Goal: Task Accomplishment & Management: Manage account settings

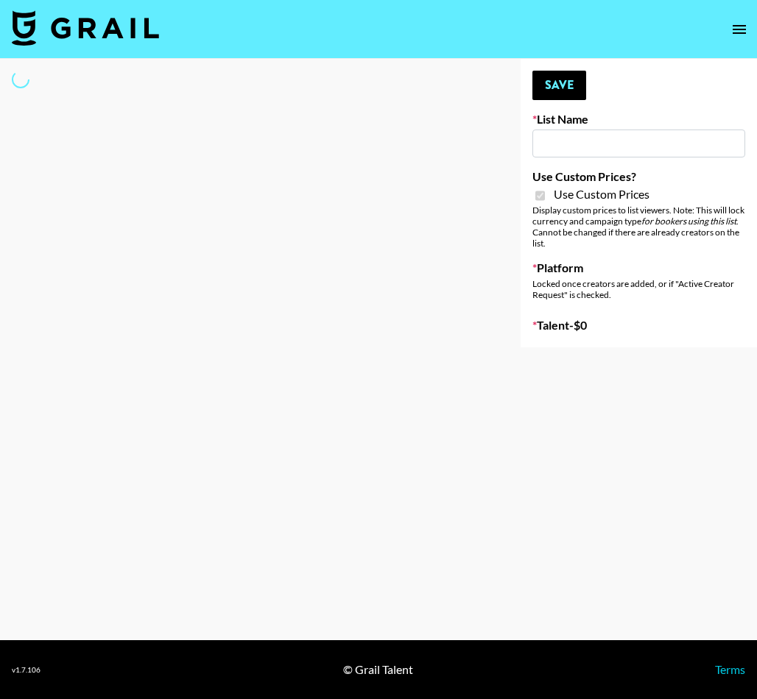
type input "Twodots ([DATE])"
checkbox input "true"
select select "Brand"
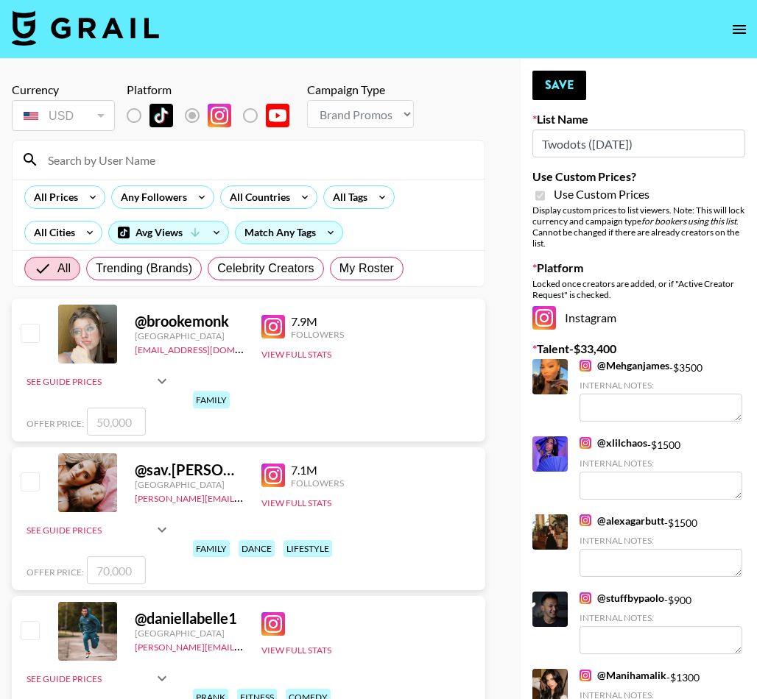
click at [171, 155] on input at bounding box center [257, 160] width 436 height 24
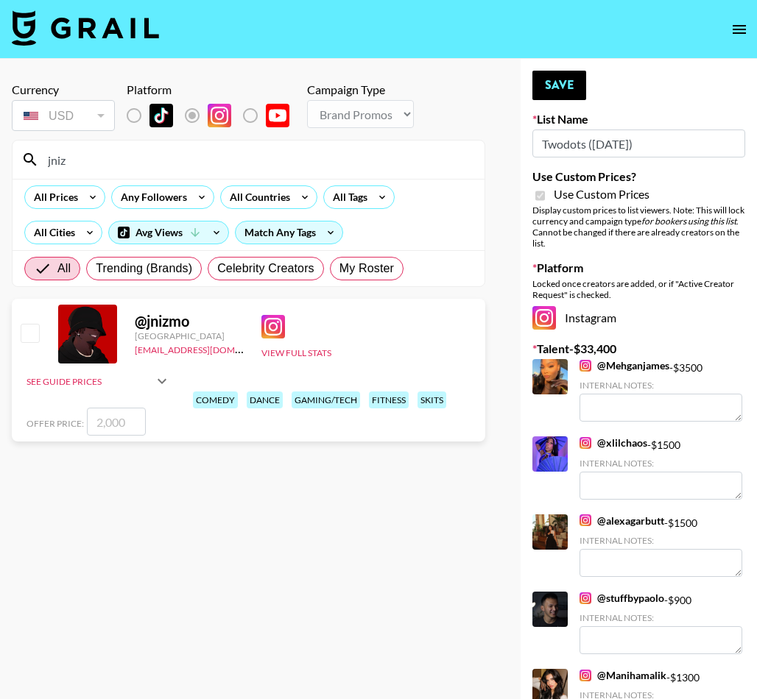
type input "jniz"
click at [29, 333] on input "checkbox" at bounding box center [30, 333] width 18 height 18
checkbox input "true"
type input "2000"
click at [562, 91] on button "Save" at bounding box center [559, 85] width 54 height 29
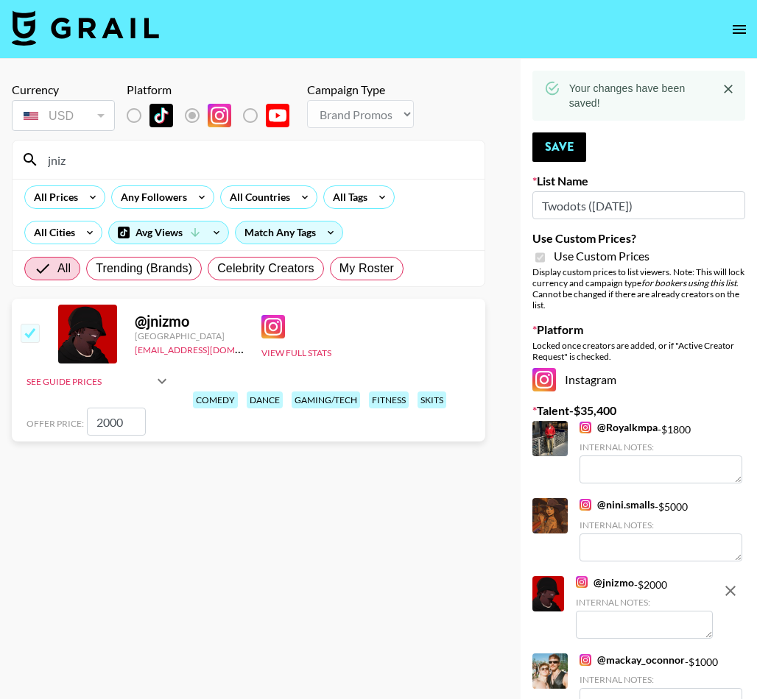
click at [284, 156] on input "jniz" at bounding box center [257, 160] width 436 height 24
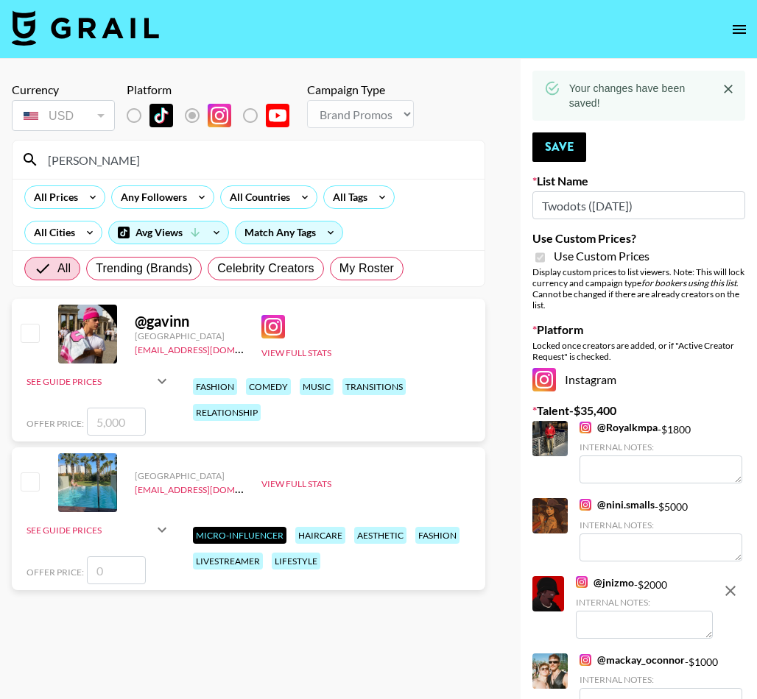
type input "[PERSON_NAME]"
click at [28, 334] on input "checkbox" at bounding box center [30, 333] width 18 height 18
checkbox input "true"
type input "5000"
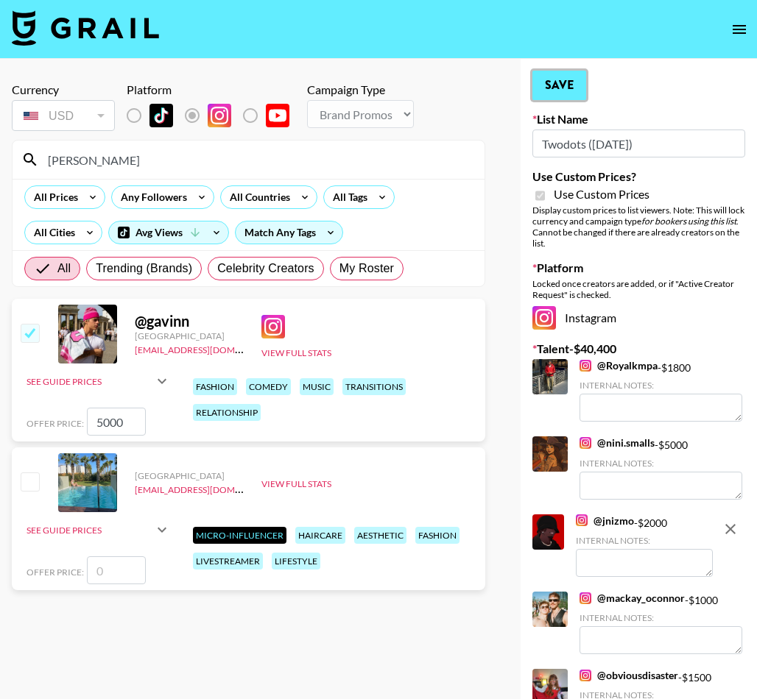
drag, startPoint x: 559, startPoint y: 88, endPoint x: 549, endPoint y: 90, distance: 9.7
click at [558, 88] on button "Save" at bounding box center [559, 85] width 54 height 29
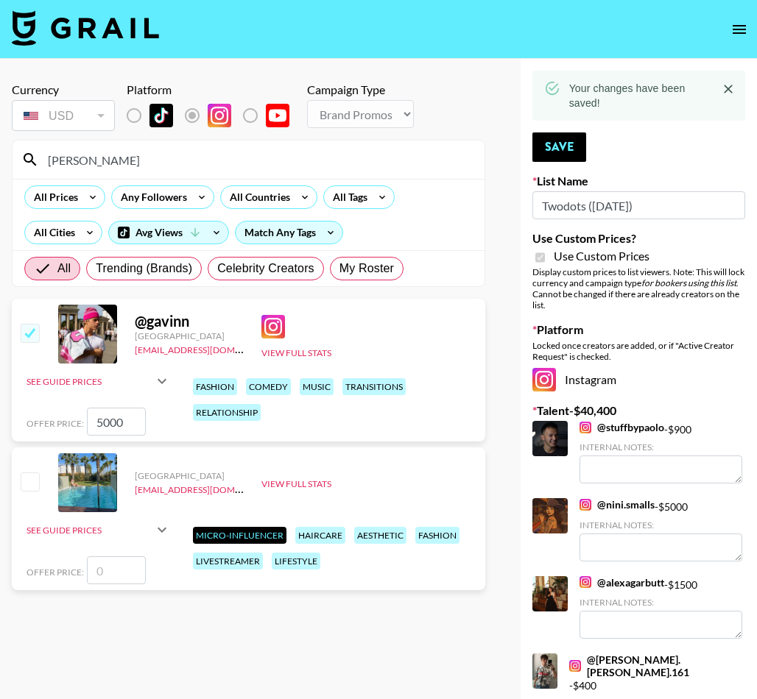
click at [342, 162] on input "[PERSON_NAME]" at bounding box center [257, 160] width 436 height 24
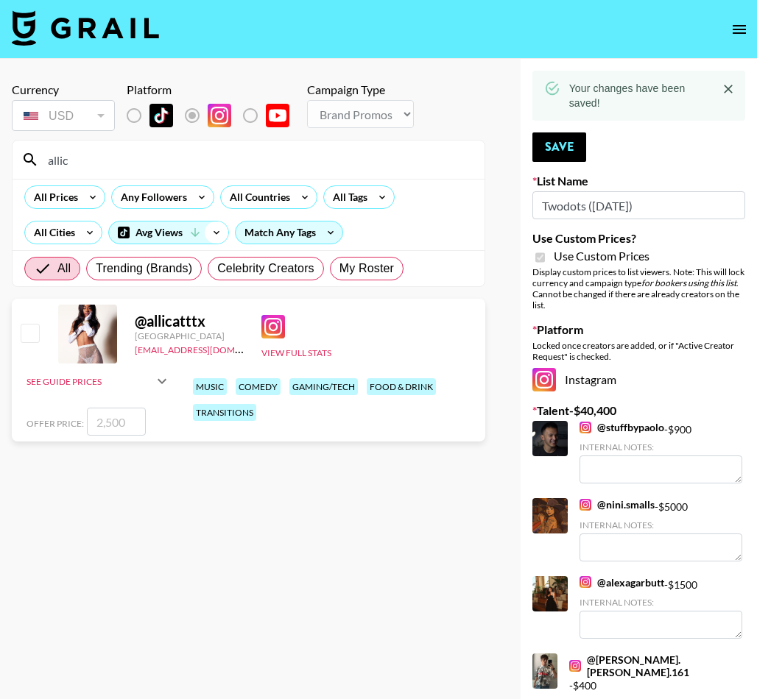
scroll to position [4, 0]
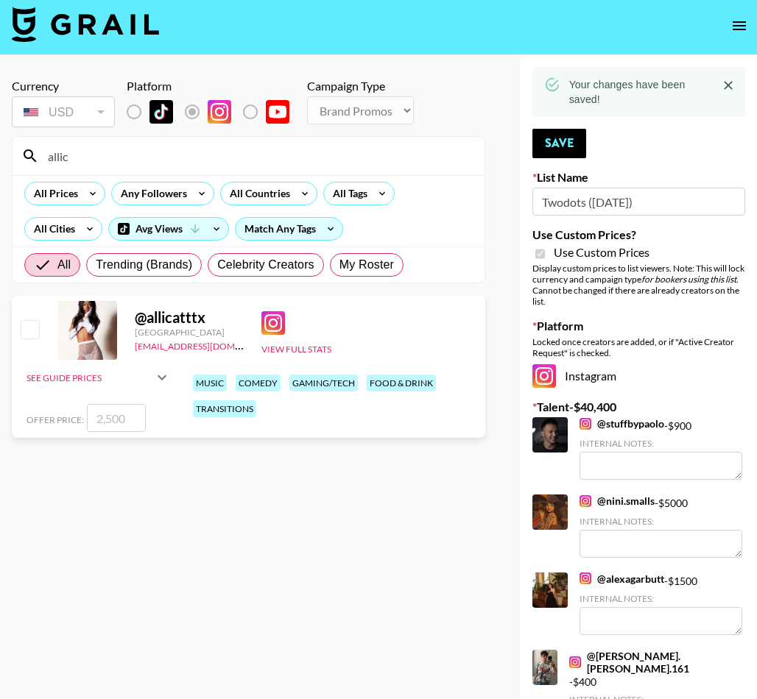
type input "allic"
click at [36, 330] on input "checkbox" at bounding box center [30, 329] width 18 height 18
checkbox input "true"
type input "2500"
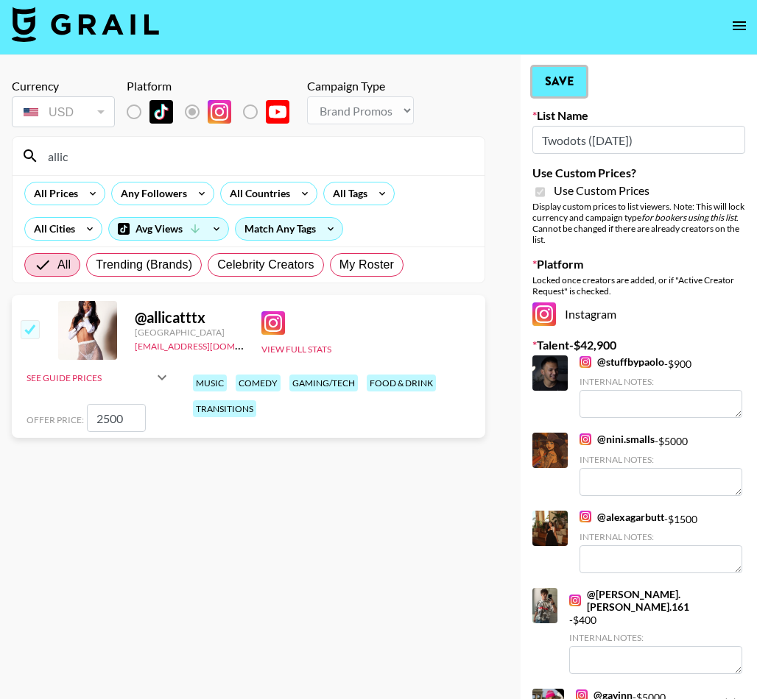
click at [544, 86] on button "Save" at bounding box center [559, 81] width 54 height 29
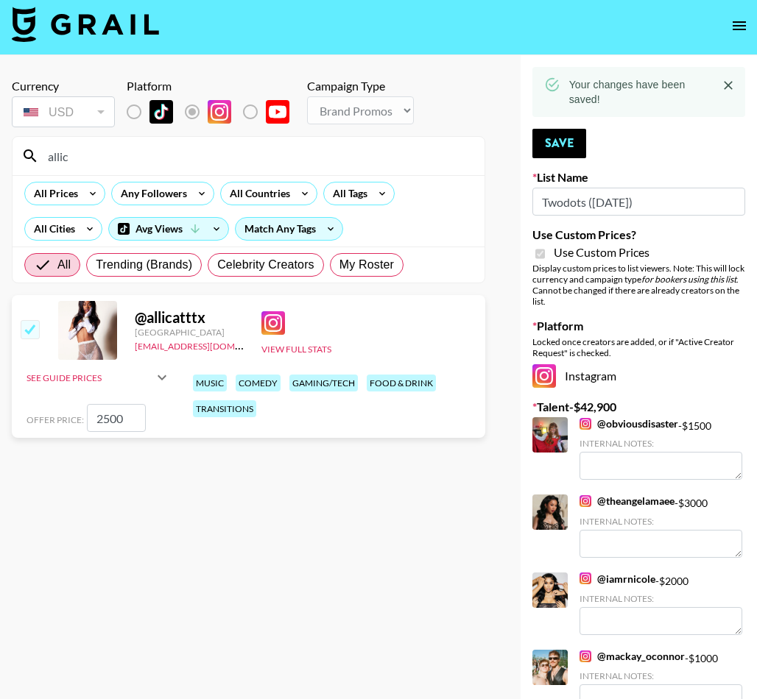
click at [382, 159] on input "allic" at bounding box center [257, 156] width 436 height 24
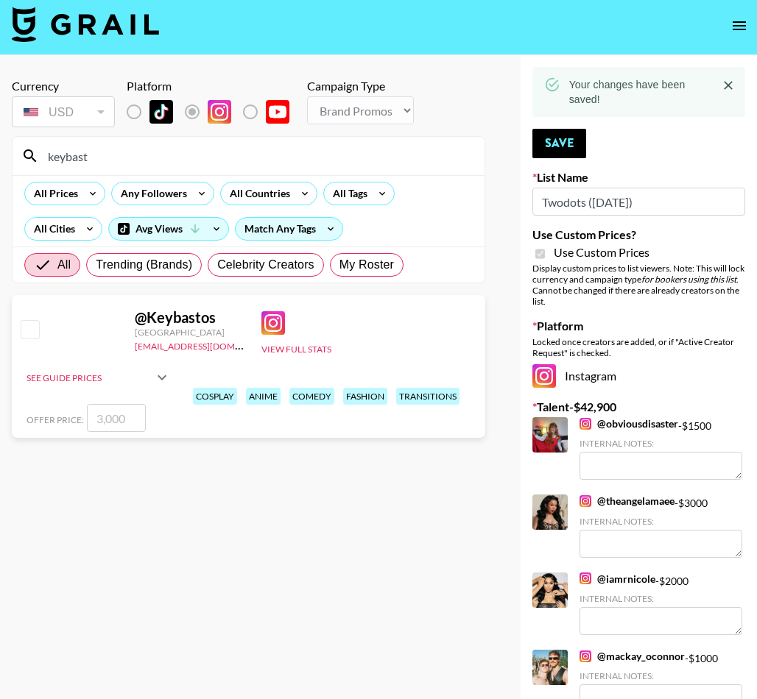
type input "keybast"
click at [32, 319] on div at bounding box center [29, 330] width 23 height 25
click at [31, 331] on input "checkbox" at bounding box center [30, 329] width 18 height 18
checkbox input "true"
type input "3000"
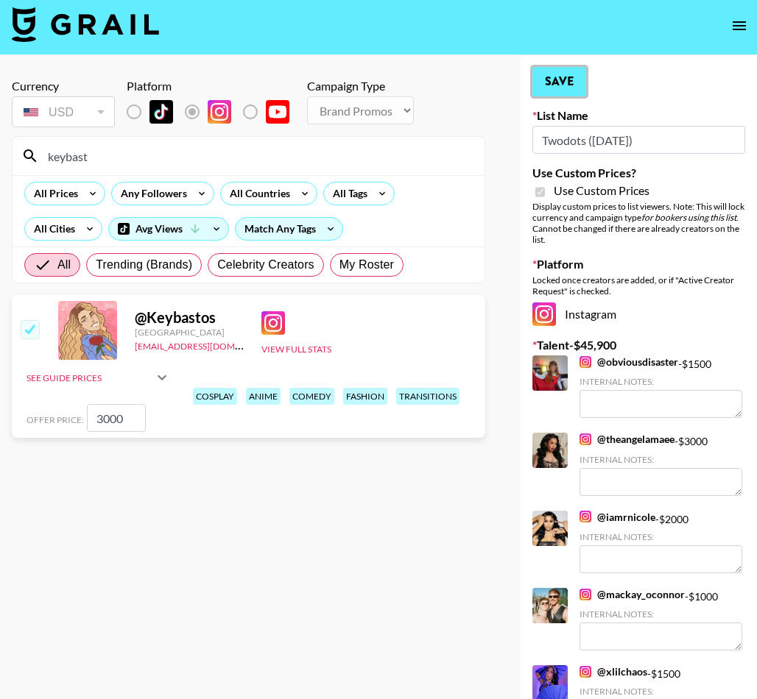
drag, startPoint x: 551, startPoint y: 79, endPoint x: 516, endPoint y: 91, distance: 36.5
click at [551, 79] on button "Save" at bounding box center [559, 81] width 54 height 29
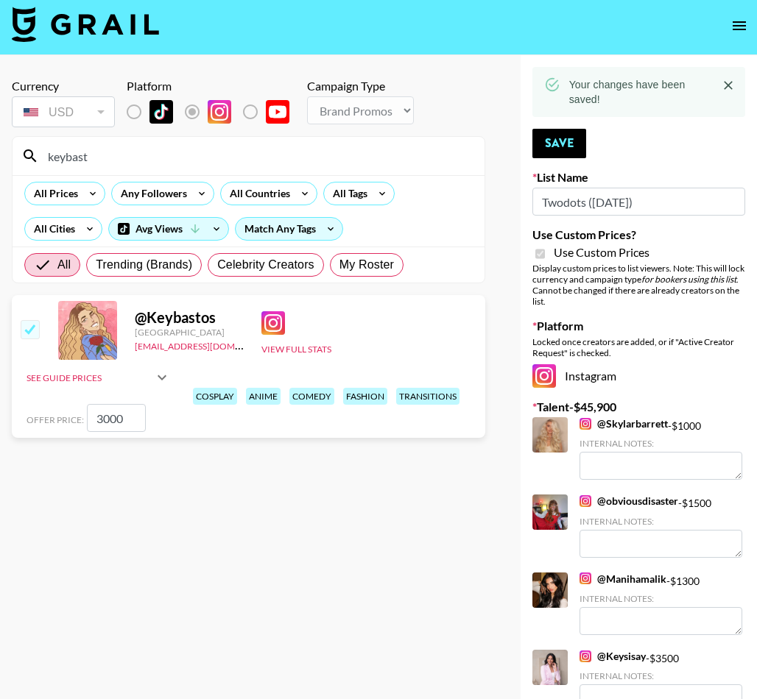
click at [322, 149] on input "keybast" at bounding box center [257, 156] width 436 height 24
click at [325, 150] on input "keybast" at bounding box center [257, 156] width 436 height 24
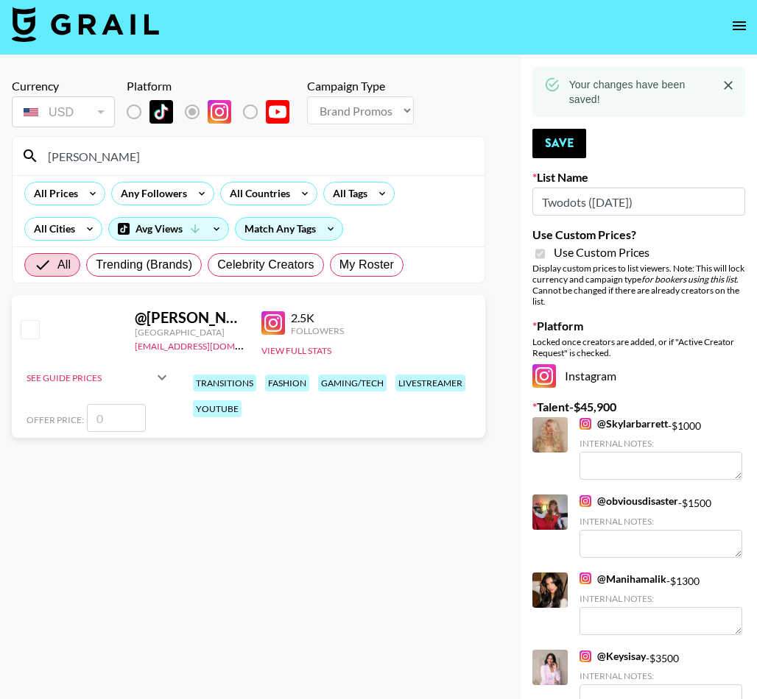
type input "[PERSON_NAME]"
click at [22, 329] on input "checkbox" at bounding box center [30, 329] width 18 height 18
checkbox input "false"
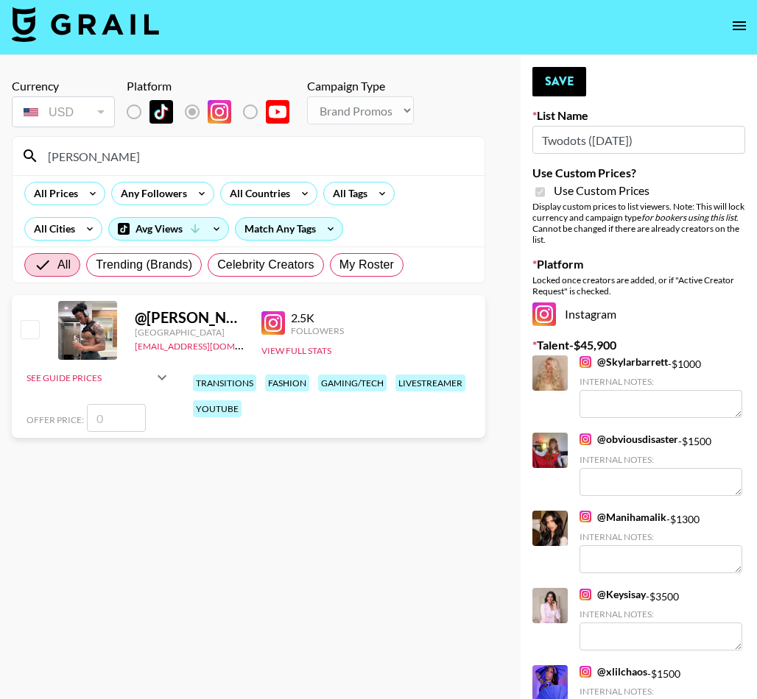
scroll to position [4, 0]
click at [227, 160] on input "[PERSON_NAME]" at bounding box center [257, 156] width 436 height 24
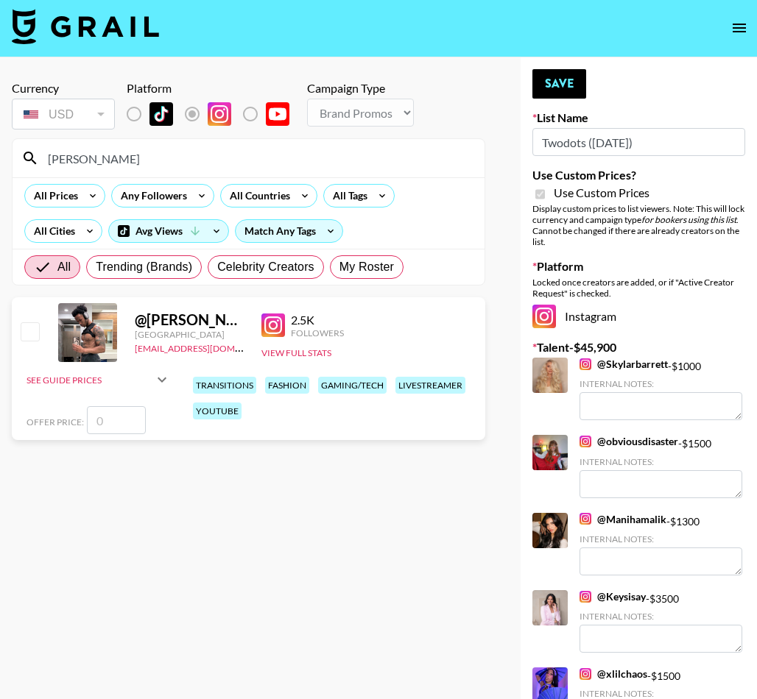
click at [227, 160] on input "[PERSON_NAME]" at bounding box center [257, 158] width 436 height 24
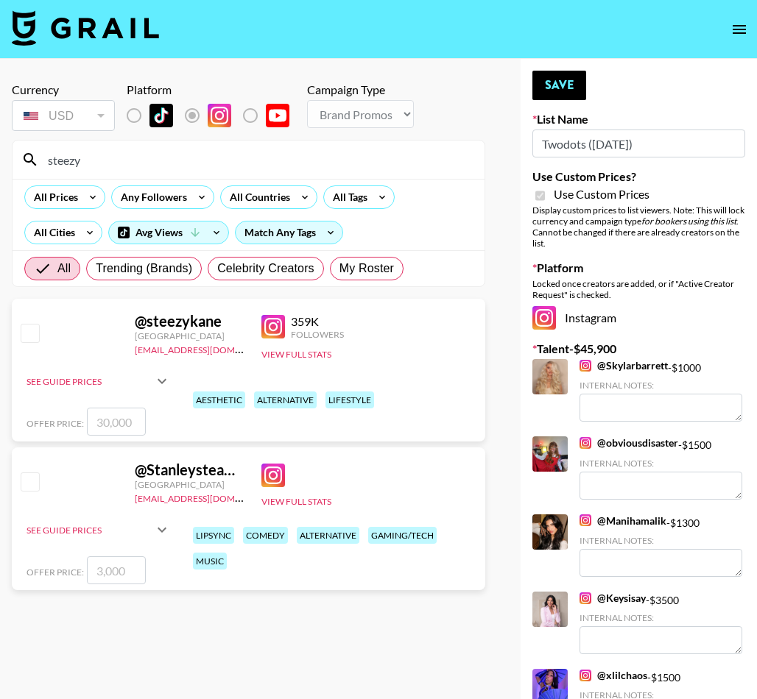
type input "steezy"
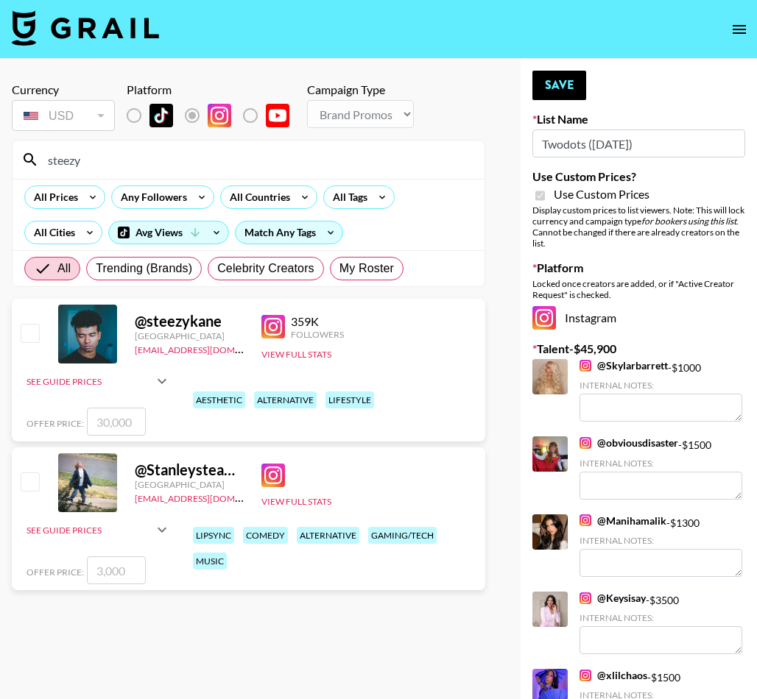
click at [27, 487] on input "checkbox" at bounding box center [30, 482] width 18 height 18
checkbox input "true"
type input "3000"
click at [556, 87] on button "Save" at bounding box center [559, 85] width 54 height 29
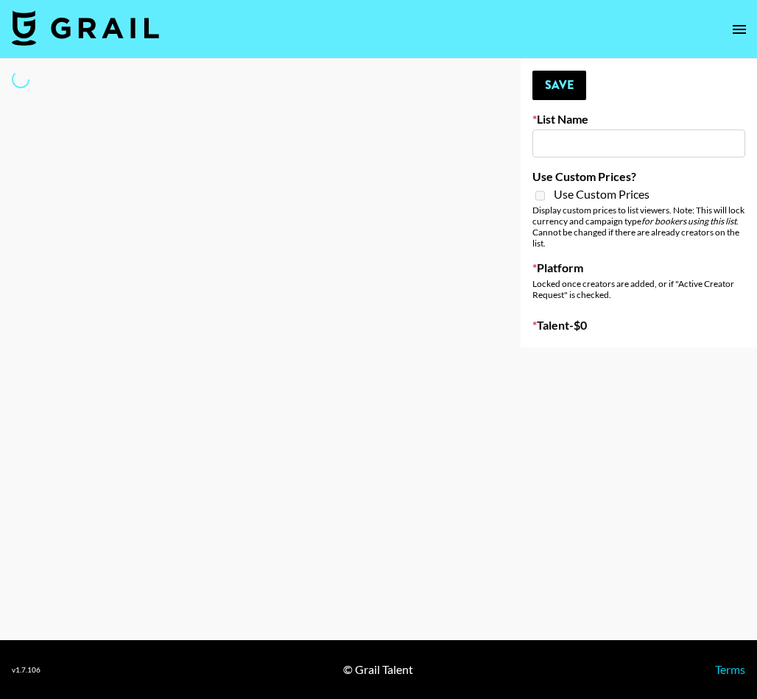
type input "June's Journey ([DATE])"
select select "Song"
